Goal: Information Seeking & Learning: Check status

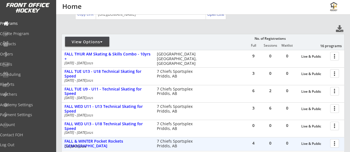
scroll to position [47, 0]
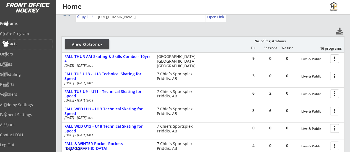
click at [24, 42] on div "Contacts" at bounding box center [26, 44] width 50 height 4
select select ""Players""
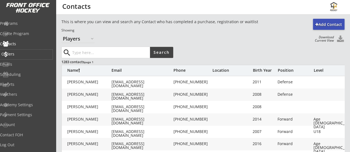
click at [26, 59] on div "Orders" at bounding box center [26, 55] width 53 height 10
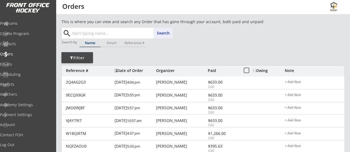
click at [114, 30] on input "text" at bounding box center [122, 33] width 102 height 11
type input "[PERSON_NAME]"
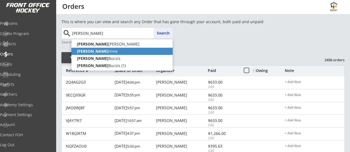
click at [91, 53] on p "[PERSON_NAME]" at bounding box center [121, 51] width 101 height 7
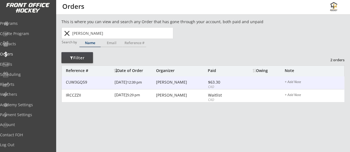
type input "[PERSON_NAME]"
click at [104, 87] on div "CUW3GQ59 [DATE] 12:39 pm [PERSON_NAME] $63.30 CAD + Add Note" at bounding box center [203, 83] width 282 height 13
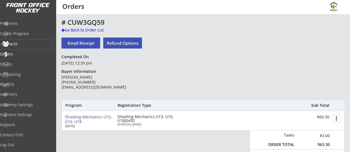
click at [24, 47] on div "Contacts" at bounding box center [26, 45] width 53 height 10
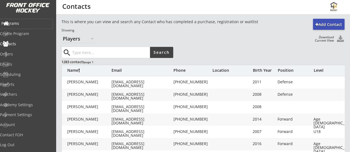
click at [30, 23] on div "Programs" at bounding box center [26, 24] width 50 height 4
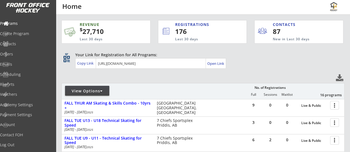
click at [101, 92] on div at bounding box center [101, 91] width 2 height 4
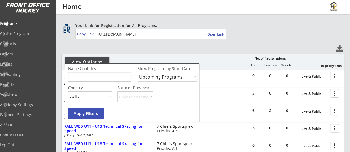
scroll to position [30, 0]
click at [156, 75] on select "Upcoming Programs Past Programs Specific Date Range" at bounding box center [167, 77] width 60 height 10
select select ""Past Programs""
click at [137, 72] on select "Upcoming Programs Past Programs Specific Date Range" at bounding box center [167, 77] width 60 height 10
click at [89, 114] on button "Apply Filters" at bounding box center [86, 113] width 36 height 11
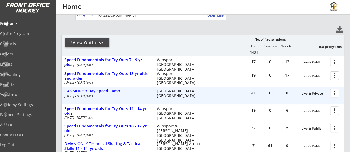
scroll to position [48, 0]
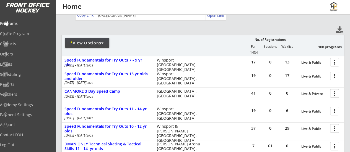
click at [76, 44] on div "* View Options" at bounding box center [87, 43] width 44 height 6
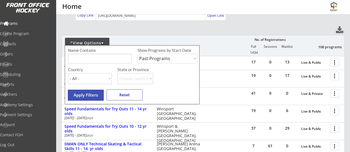
click at [99, 78] on select "- All - [GEOGRAPHIC_DATA] [GEOGRAPHIC_DATA]" at bounding box center [90, 78] width 44 height 11
click at [149, 61] on select "Upcoming Programs Past Programs Specific Date Range" at bounding box center [167, 59] width 60 height 10
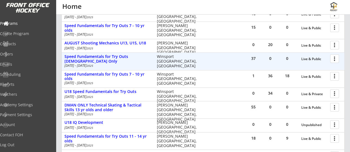
scroll to position [201, 0]
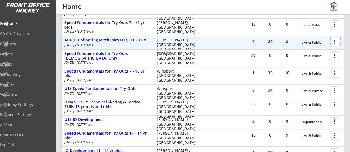
click at [338, 45] on div at bounding box center [335, 42] width 10 height 10
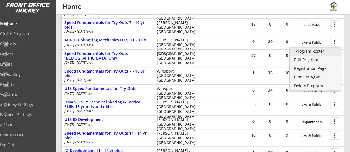
click at [309, 53] on div "Program Roster" at bounding box center [315, 51] width 40 height 4
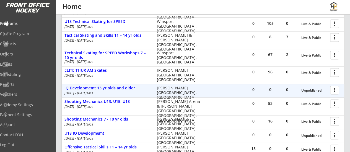
scroll to position [393, 0]
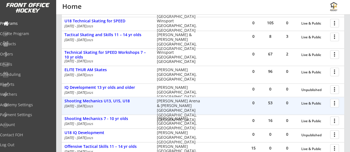
click at [329, 103] on div "more_vert" at bounding box center [335, 103] width 12 height 11
click at [335, 103] on div at bounding box center [335, 103] width 10 height 10
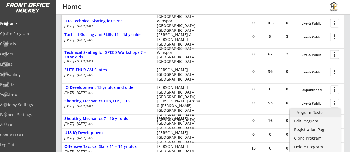
click at [316, 112] on div "Program Roster" at bounding box center [315, 113] width 40 height 4
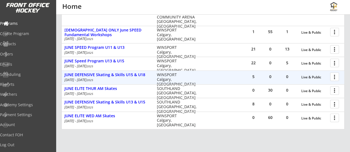
scroll to position [651, 0]
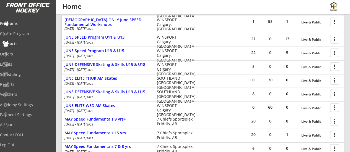
click at [29, 44] on div "Contacts" at bounding box center [26, 44] width 50 height 4
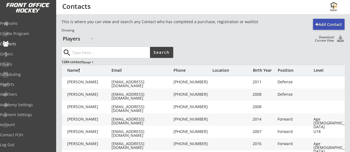
click at [101, 47] on div "search Search" at bounding box center [117, 53] width 112 height 12
click at [98, 51] on input "input" at bounding box center [110, 52] width 79 height 11
type input "[PERSON_NAME]"
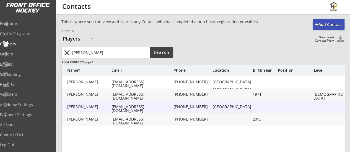
click at [115, 109] on div "[PERSON_NAME] [PERSON_NAME][EMAIL_ADDRESS][DOMAIN_NAME] [PHONE_NUMBER] [GEOGRAP…" at bounding box center [214, 107] width 304 height 12
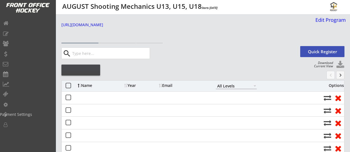
select select ""All Levels""
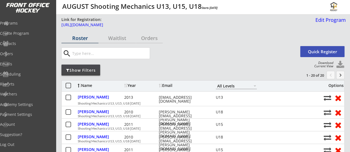
click at [79, 69] on div "Show Filters" at bounding box center [80, 71] width 39 height 6
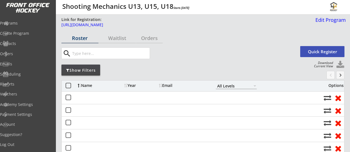
select select ""All Levels""
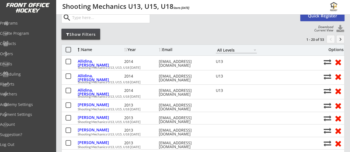
scroll to position [36, 0]
click at [105, 16] on input "input" at bounding box center [110, 17] width 79 height 11
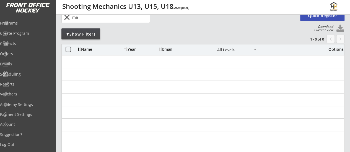
type input "m"
